Goal: Task Accomplishment & Management: Manage account settings

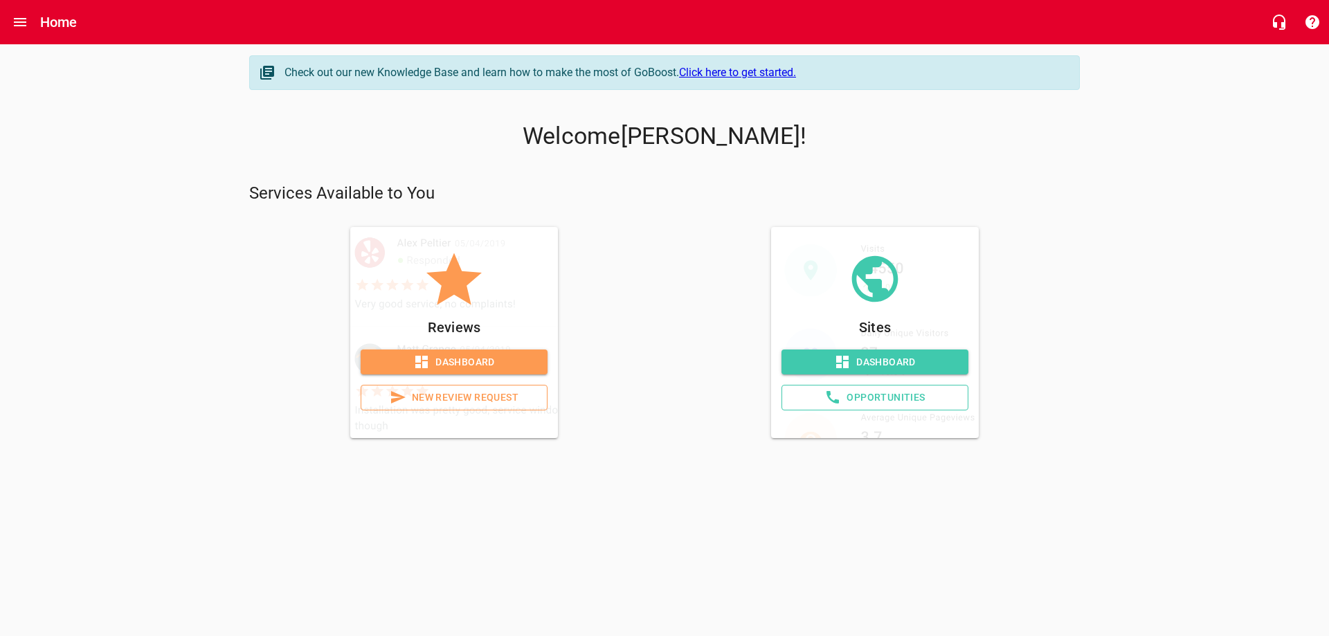
click at [471, 357] on span "Dashboard" at bounding box center [454, 362] width 165 height 17
